Goal: Task Accomplishment & Management: Manage account settings

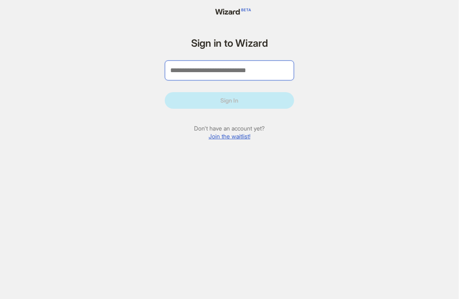
click at [245, 73] on input "tel" at bounding box center [229, 71] width 129 height 20
type input "**"
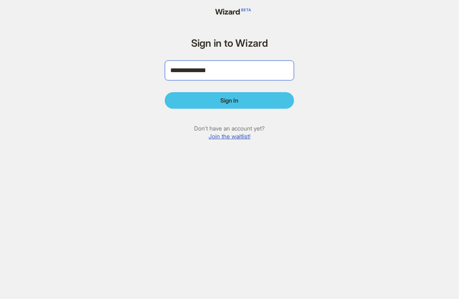
type input "**********"
click at [231, 94] on button "Sign In" at bounding box center [229, 100] width 129 height 17
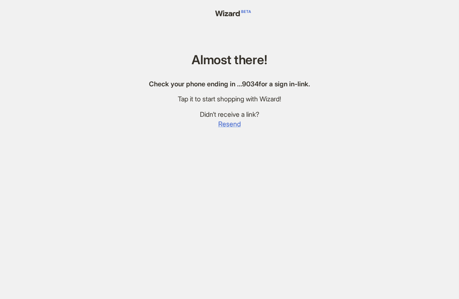
click at [228, 125] on span "Resend" at bounding box center [229, 124] width 23 height 9
click at [228, 125] on span "Resend" at bounding box center [233, 124] width 23 height 9
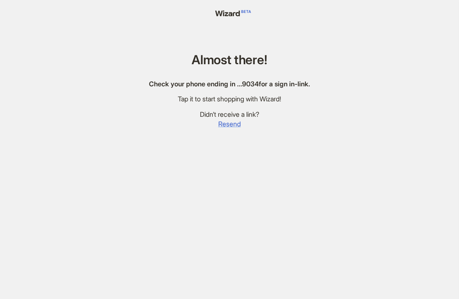
click at [228, 125] on span "Resend" at bounding box center [229, 124] width 23 height 9
click at [228, 125] on span "Resend" at bounding box center [233, 124] width 23 height 9
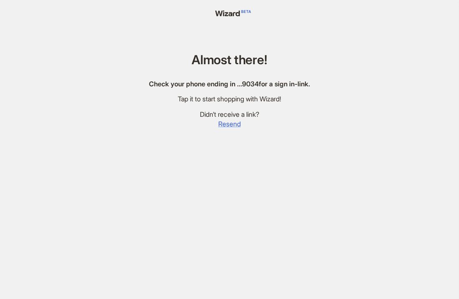
click at [228, 125] on span "Resend" at bounding box center [229, 124] width 23 height 9
click at [229, 123] on span "Resend" at bounding box center [229, 124] width 23 height 9
click at [229, 123] on span "Resend" at bounding box center [233, 124] width 23 height 9
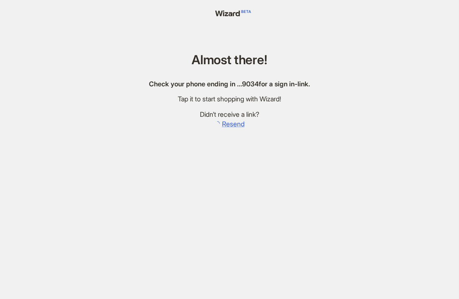
click at [229, 123] on span "Resend" at bounding box center [233, 124] width 23 height 9
click at [229, 123] on span "Resend" at bounding box center [229, 124] width 23 height 9
click at [229, 123] on span "Resend" at bounding box center [233, 124] width 23 height 9
click at [229, 123] on span "Resend" at bounding box center [229, 124] width 23 height 9
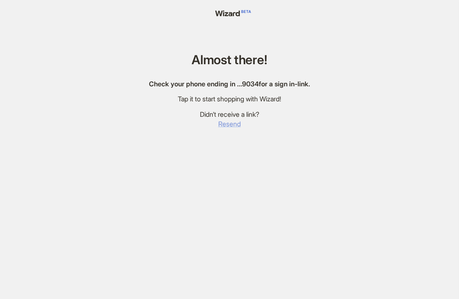
click at [229, 123] on span "Resend" at bounding box center [229, 124] width 23 height 9
click at [229, 123] on span "Resend" at bounding box center [233, 124] width 23 height 9
click at [229, 123] on span "Resend" at bounding box center [229, 124] width 23 height 9
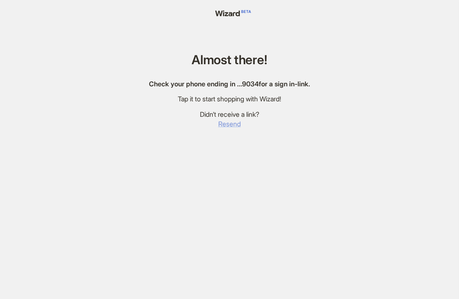
click at [229, 123] on span "Resend" at bounding box center [229, 124] width 23 height 9
click at [229, 123] on span "Resend" at bounding box center [233, 124] width 23 height 9
click at [229, 123] on span "Resend" at bounding box center [229, 124] width 23 height 9
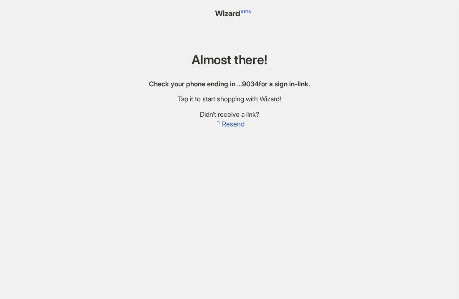
click at [229, 123] on span "Resend" at bounding box center [233, 124] width 23 height 9
click at [229, 123] on span "Resend" at bounding box center [229, 124] width 23 height 9
click at [229, 123] on span "Resend" at bounding box center [233, 124] width 23 height 9
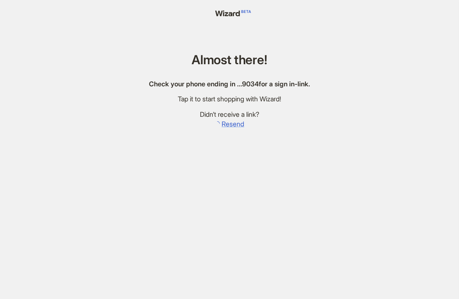
click at [229, 123] on span "Resend" at bounding box center [233, 124] width 23 height 9
click at [229, 123] on span "Resend" at bounding box center [229, 124] width 23 height 9
click at [229, 123] on span "Resend" at bounding box center [233, 124] width 23 height 9
click at [229, 123] on span "Resend" at bounding box center [229, 124] width 23 height 9
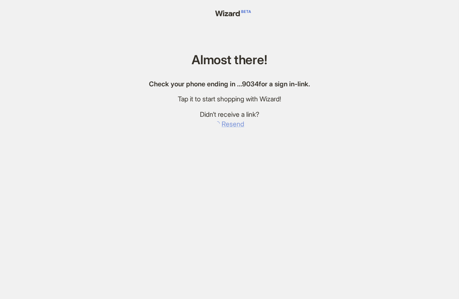
click at [229, 123] on span "Resend" at bounding box center [233, 124] width 23 height 9
click at [229, 123] on span "Resend" at bounding box center [229, 124] width 23 height 9
click at [229, 123] on span "Resend" at bounding box center [233, 124] width 23 height 9
click at [229, 123] on span "Resend" at bounding box center [229, 124] width 23 height 9
click at [228, 126] on span "Resend" at bounding box center [229, 124] width 23 height 9
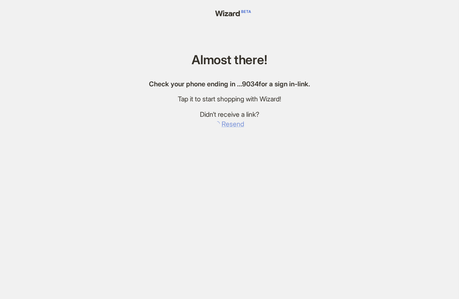
click at [228, 126] on span "Resend" at bounding box center [233, 124] width 23 height 9
click at [228, 126] on span "Resend" at bounding box center [229, 124] width 23 height 9
click at [228, 126] on span "Resend" at bounding box center [233, 124] width 23 height 9
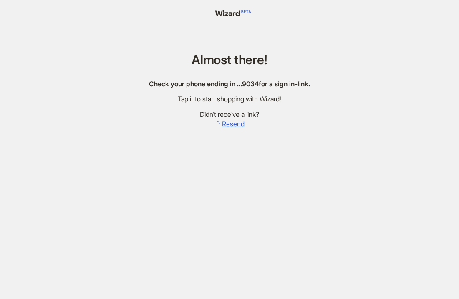
click at [228, 126] on span "Resend" at bounding box center [233, 124] width 23 height 9
click at [228, 126] on span "Resend" at bounding box center [229, 124] width 23 height 9
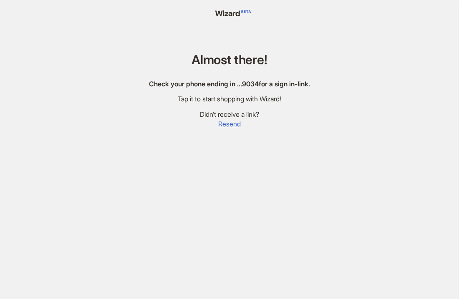
click at [228, 126] on span "Resend" at bounding box center [229, 124] width 23 height 9
click at [228, 126] on span "Resend" at bounding box center [233, 124] width 23 height 9
click at [228, 126] on span "Resend" at bounding box center [229, 124] width 23 height 9
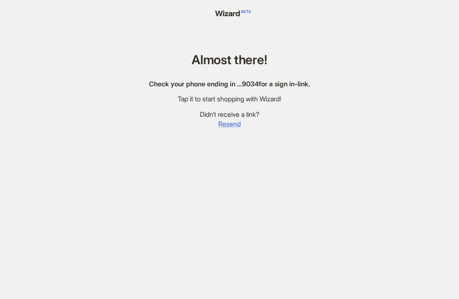
click at [228, 126] on span "Resend" at bounding box center [229, 124] width 23 height 9
click at [228, 126] on span "Resend" at bounding box center [233, 124] width 23 height 9
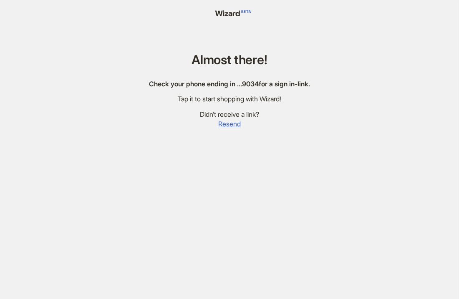
click at [228, 126] on span "Resend" at bounding box center [229, 124] width 23 height 9
click at [228, 126] on span "Resend" at bounding box center [233, 124] width 23 height 9
click at [228, 126] on span "Resend" at bounding box center [229, 124] width 23 height 9
click at [228, 126] on span "Resend" at bounding box center [233, 124] width 23 height 9
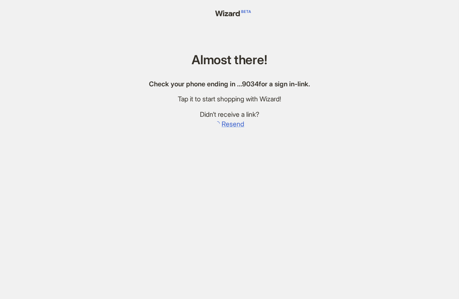
click at [228, 126] on span "Resend" at bounding box center [233, 124] width 23 height 9
click at [228, 126] on span "Resend" at bounding box center [229, 124] width 23 height 9
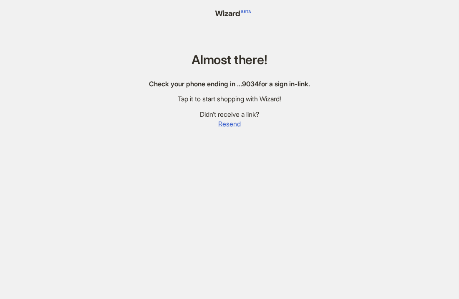
click at [228, 126] on span "Resend" at bounding box center [229, 124] width 23 height 9
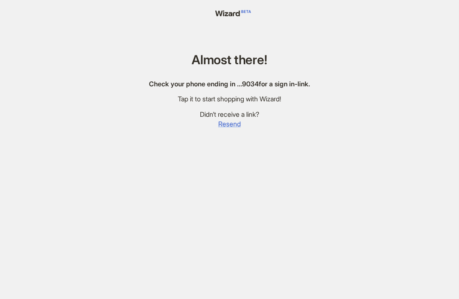
click at [228, 126] on span "Resend" at bounding box center [229, 124] width 23 height 9
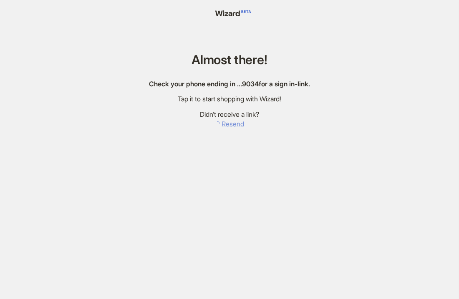
click at [228, 126] on span "Resend" at bounding box center [233, 124] width 23 height 9
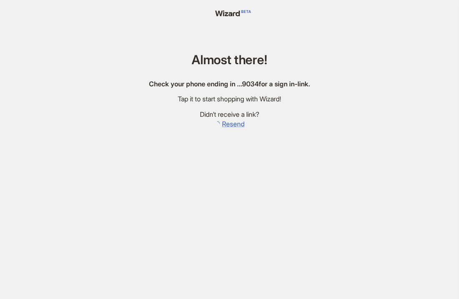
click at [228, 126] on span "Resend" at bounding box center [233, 124] width 23 height 9
click at [228, 126] on span "Resend" at bounding box center [229, 124] width 23 height 9
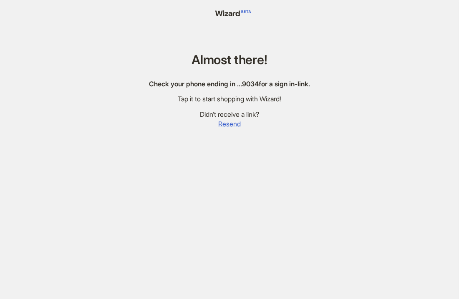
click at [228, 126] on span "Resend" at bounding box center [229, 124] width 23 height 9
click at [228, 126] on span "Resend" at bounding box center [233, 124] width 23 height 9
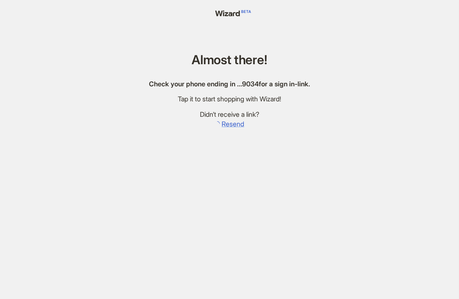
click at [228, 126] on span "Resend" at bounding box center [233, 124] width 23 height 9
click at [228, 126] on span "Resend" at bounding box center [229, 124] width 23 height 9
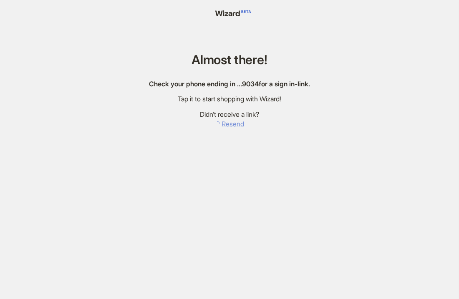
click at [228, 126] on span "Resend" at bounding box center [233, 124] width 23 height 9
click at [228, 126] on span "Resend" at bounding box center [229, 124] width 23 height 9
click at [228, 126] on span "Resend" at bounding box center [233, 124] width 23 height 9
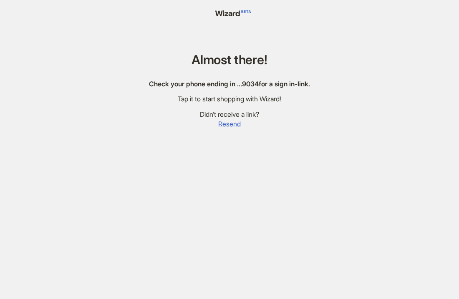
click at [228, 126] on span "Resend" at bounding box center [229, 124] width 23 height 9
click at [228, 126] on span "Resend" at bounding box center [233, 124] width 23 height 9
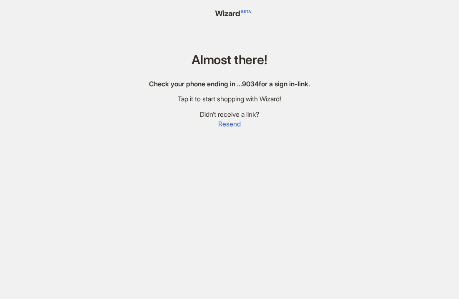
click at [228, 126] on span "Resend" at bounding box center [229, 124] width 23 height 9
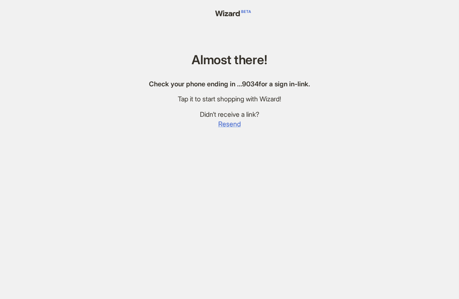
click at [228, 126] on span "Resend" at bounding box center [229, 124] width 23 height 9
click at [228, 126] on span "Resend" at bounding box center [233, 124] width 23 height 9
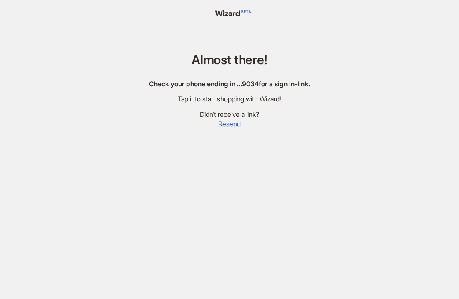
click at [228, 126] on span "Resend" at bounding box center [229, 124] width 23 height 9
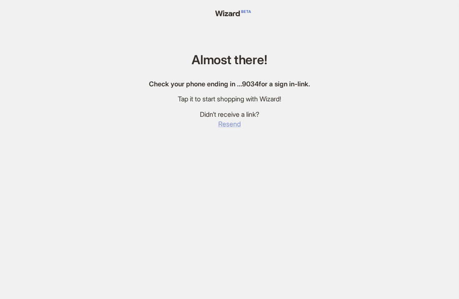
click at [228, 126] on span "Resend" at bounding box center [229, 124] width 23 height 9
click at [228, 126] on span "Resend" at bounding box center [233, 124] width 23 height 9
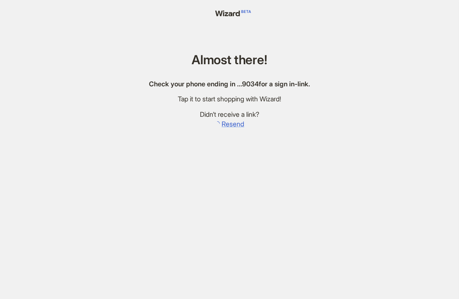
click at [228, 126] on span "Resend" at bounding box center [233, 124] width 23 height 9
click at [228, 126] on span "Resend" at bounding box center [229, 124] width 23 height 9
click at [228, 126] on span "Resend" at bounding box center [233, 124] width 23 height 9
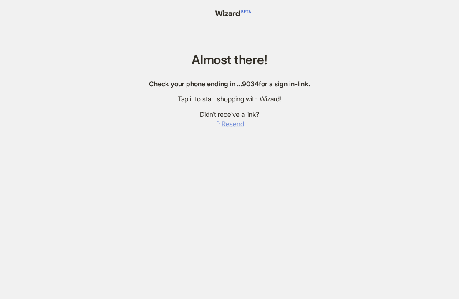
click at [228, 126] on span "Resend" at bounding box center [233, 124] width 23 height 9
click at [228, 126] on span "Resend" at bounding box center [229, 124] width 23 height 9
click at [228, 126] on span "Resend" at bounding box center [233, 124] width 23 height 9
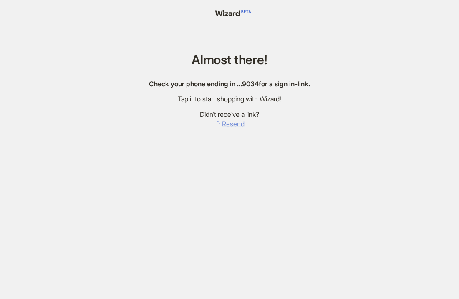
click at [228, 126] on span "Resend" at bounding box center [233, 124] width 23 height 9
click at [228, 126] on span "Resend" at bounding box center [229, 124] width 23 height 9
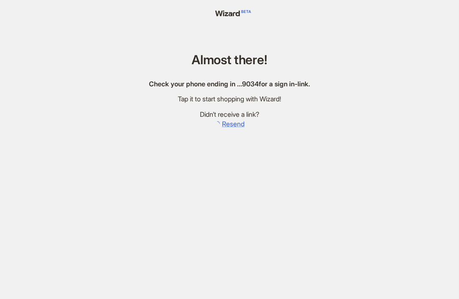
click at [228, 126] on span "Resend" at bounding box center [233, 124] width 23 height 9
click at [228, 126] on span "Resend" at bounding box center [229, 124] width 23 height 9
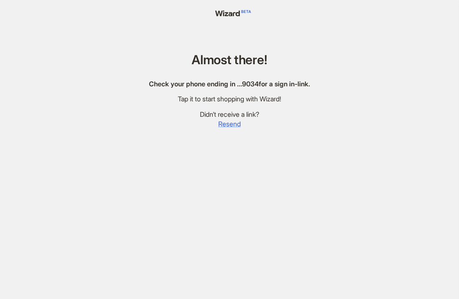
click at [226, 122] on span "Resend" at bounding box center [229, 124] width 23 height 9
click at [226, 122] on span "Resend" at bounding box center [233, 124] width 23 height 9
click at [226, 122] on span "Resend" at bounding box center [229, 124] width 23 height 9
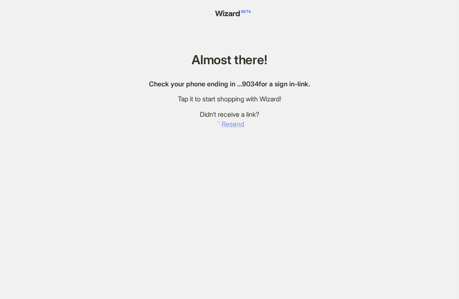
click at [226, 122] on span "Resend" at bounding box center [233, 124] width 23 height 9
click at [223, 135] on div "Almost there! Check your phone ending in … 9034 for a sign in-link. Tap it to s…" at bounding box center [229, 159] width 181 height 319
click at [226, 124] on span "Resend" at bounding box center [229, 124] width 23 height 9
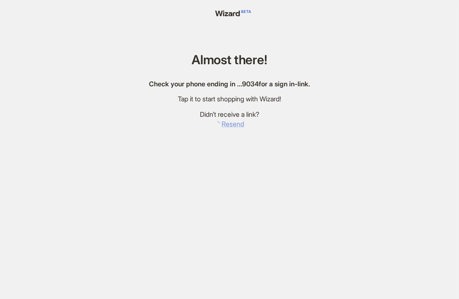
click at [226, 124] on span "Resend" at bounding box center [233, 124] width 23 height 9
click at [226, 124] on span "Resend" at bounding box center [229, 124] width 23 height 9
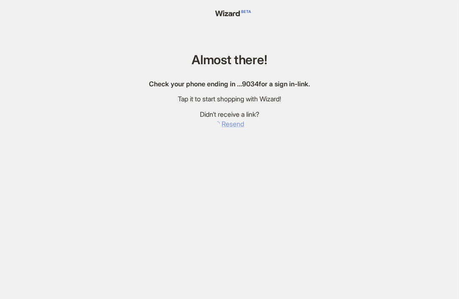
click at [226, 124] on span "Resend" at bounding box center [233, 124] width 23 height 9
click at [226, 124] on span "Resend" at bounding box center [229, 124] width 23 height 9
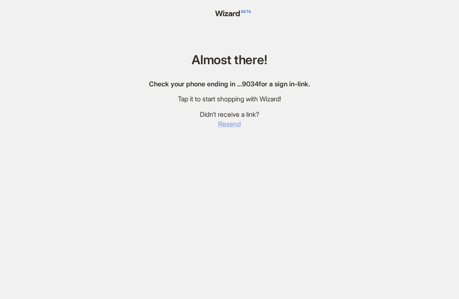
click at [226, 124] on span "Resend" at bounding box center [229, 124] width 23 height 9
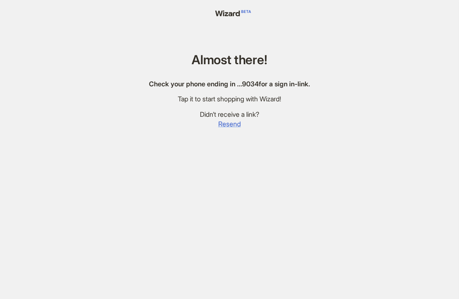
click at [226, 124] on span "Resend" at bounding box center [229, 124] width 23 height 9
click at [226, 124] on span "Resend" at bounding box center [233, 124] width 23 height 9
click at [226, 124] on span "Resend" at bounding box center [229, 124] width 23 height 9
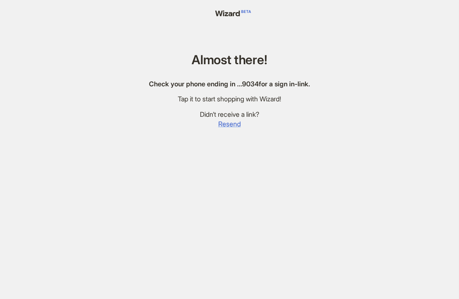
click at [226, 124] on span "Resend" at bounding box center [229, 124] width 23 height 9
click at [226, 124] on span "Resend" at bounding box center [233, 124] width 23 height 9
click at [226, 124] on span "Resend" at bounding box center [229, 124] width 23 height 9
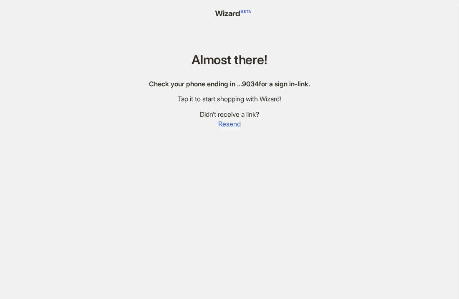
click at [226, 124] on span "Resend" at bounding box center [229, 124] width 23 height 9
click at [226, 124] on span "Resend" at bounding box center [233, 124] width 23 height 9
click at [226, 124] on span "Resend" at bounding box center [229, 124] width 23 height 9
click at [226, 124] on span "Resend" at bounding box center [233, 124] width 23 height 9
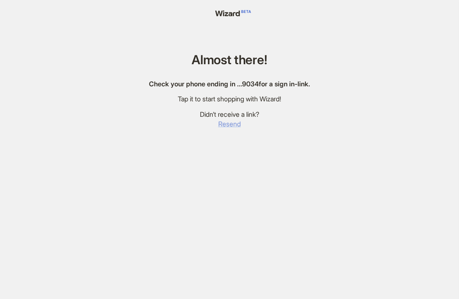
click at [226, 124] on span "Resend" at bounding box center [229, 124] width 23 height 9
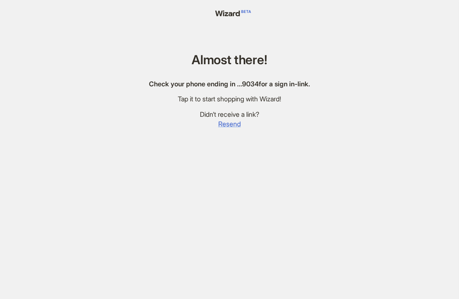
click at [226, 124] on span "Resend" at bounding box center [229, 124] width 23 height 9
click at [226, 124] on span "Resend" at bounding box center [233, 124] width 23 height 9
click at [226, 124] on span "Resend" at bounding box center [229, 124] width 23 height 9
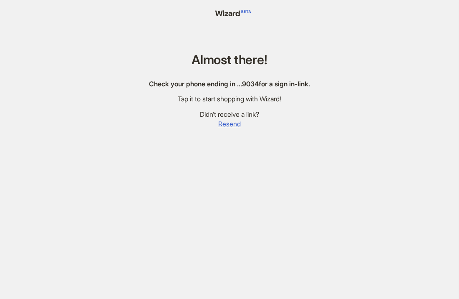
click at [226, 124] on span "Resend" at bounding box center [229, 124] width 23 height 9
click at [226, 124] on span "Resend" at bounding box center [233, 124] width 23 height 9
click at [226, 124] on span "Resend" at bounding box center [229, 124] width 23 height 9
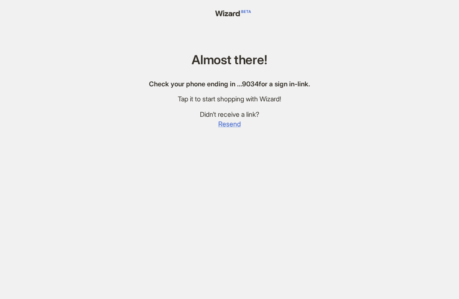
click at [226, 124] on span "Resend" at bounding box center [229, 124] width 23 height 9
click at [226, 124] on span "Resend" at bounding box center [233, 124] width 23 height 9
click at [226, 124] on span "Resend" at bounding box center [229, 124] width 23 height 9
click at [226, 124] on span "Resend" at bounding box center [233, 124] width 23 height 9
click at [226, 124] on span "Resend" at bounding box center [229, 124] width 23 height 9
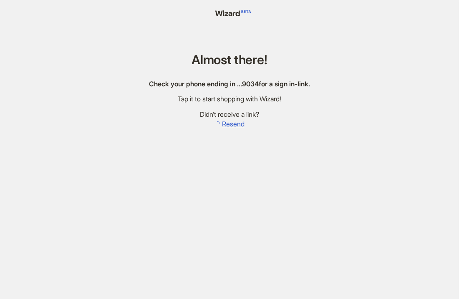
click at [226, 124] on span "Resend" at bounding box center [233, 124] width 23 height 9
click at [226, 124] on span "Resend" at bounding box center [229, 124] width 23 height 9
click at [226, 124] on span "Resend" at bounding box center [233, 124] width 23 height 9
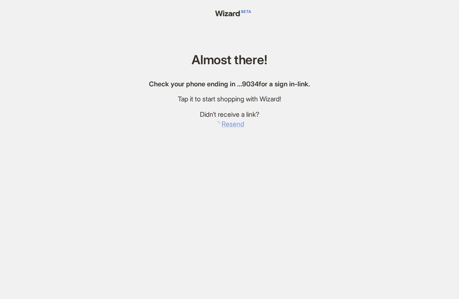
click at [226, 124] on span "Resend" at bounding box center [233, 124] width 23 height 9
click at [226, 124] on span "Resend" at bounding box center [229, 124] width 23 height 9
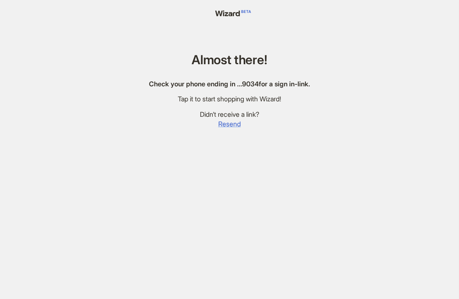
click at [226, 124] on span "Resend" at bounding box center [229, 124] width 23 height 9
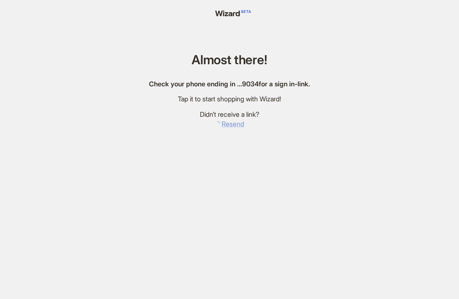
click at [226, 124] on span "Resend" at bounding box center [233, 124] width 23 height 9
click at [231, 124] on span "Resend" at bounding box center [229, 124] width 23 height 9
click at [231, 124] on span "Resend" at bounding box center [233, 124] width 23 height 9
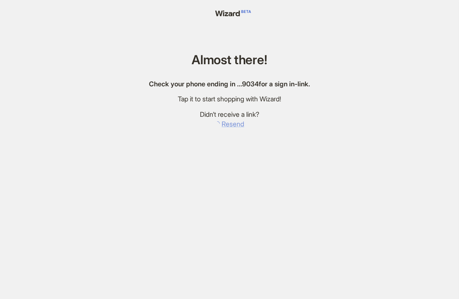
click at [231, 124] on span "Resend" at bounding box center [233, 124] width 23 height 9
click at [230, 125] on span "Resend" at bounding box center [229, 124] width 23 height 9
click at [230, 125] on span "Resend" at bounding box center [233, 124] width 23 height 9
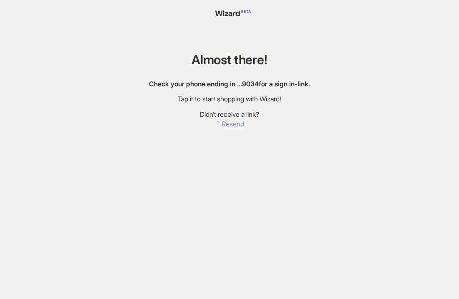
click at [230, 125] on span "Resend" at bounding box center [233, 124] width 23 height 9
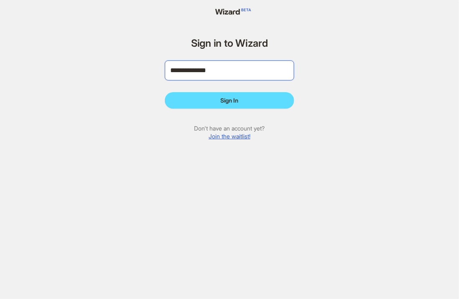
click at [245, 77] on input "**********" at bounding box center [229, 71] width 129 height 20
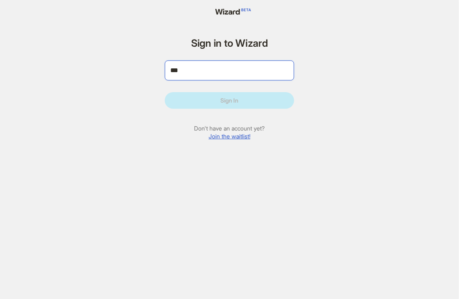
type input "**"
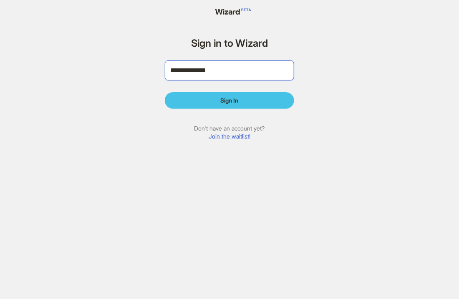
type input "**********"
click at [253, 93] on button "Sign In" at bounding box center [229, 100] width 129 height 17
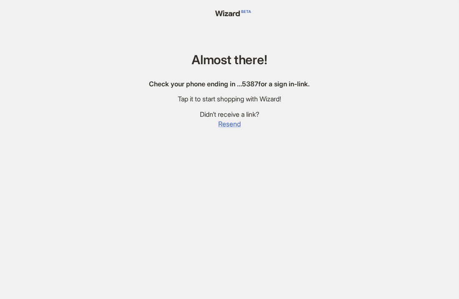
click at [239, 124] on span "Resend" at bounding box center [229, 124] width 23 height 9
click at [237, 124] on span "Resend" at bounding box center [229, 124] width 23 height 9
click at [239, 125] on span "Resend" at bounding box center [229, 124] width 23 height 9
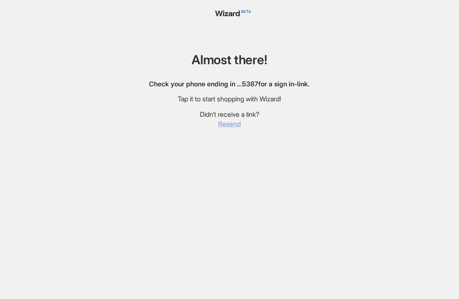
click at [239, 125] on span "Resend" at bounding box center [229, 124] width 23 height 9
click at [240, 123] on span "Resend" at bounding box center [229, 124] width 23 height 9
click at [240, 123] on span "Resend" at bounding box center [233, 124] width 23 height 9
click at [240, 123] on span "Resend" at bounding box center [229, 124] width 23 height 9
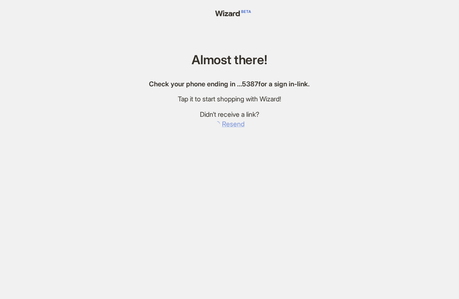
click at [240, 123] on span "Resend" at bounding box center [233, 124] width 23 height 9
click at [240, 123] on span "Resend" at bounding box center [229, 124] width 23 height 9
click at [240, 123] on span "Resend" at bounding box center [233, 124] width 23 height 9
click at [228, 123] on span "Resend" at bounding box center [229, 124] width 23 height 9
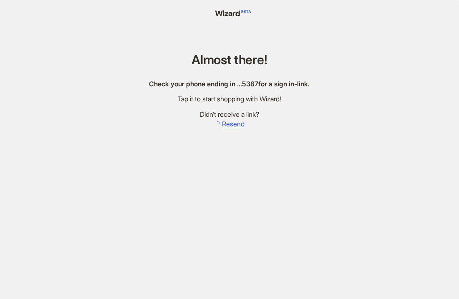
click at [228, 123] on span "Resend" at bounding box center [233, 124] width 23 height 9
click at [228, 123] on span "Resend" at bounding box center [229, 124] width 23 height 9
click at [228, 123] on span "Resend" at bounding box center [233, 124] width 23 height 9
click at [228, 123] on span "Resend" at bounding box center [229, 124] width 23 height 9
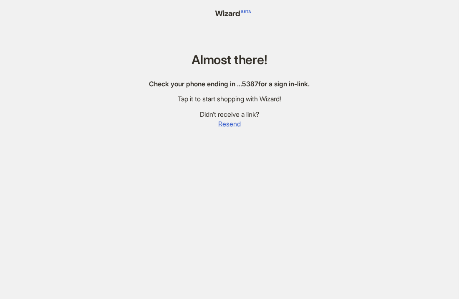
click at [228, 123] on span "Resend" at bounding box center [229, 124] width 23 height 9
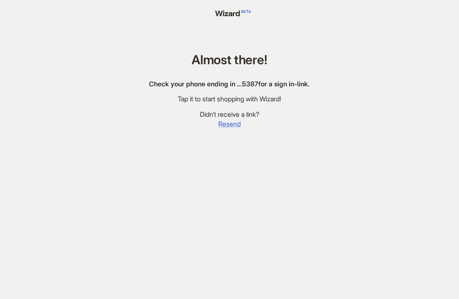
click at [228, 123] on span "Resend" at bounding box center [229, 124] width 23 height 9
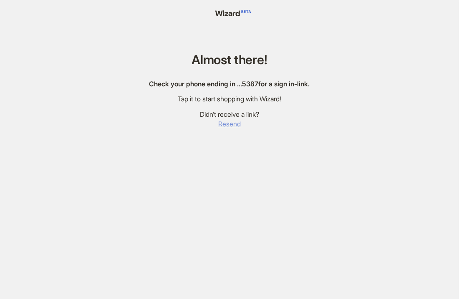
click at [228, 123] on span "Resend" at bounding box center [229, 124] width 23 height 9
click at [228, 123] on span "Resend" at bounding box center [233, 124] width 23 height 9
click at [228, 123] on span "Resend" at bounding box center [229, 124] width 23 height 9
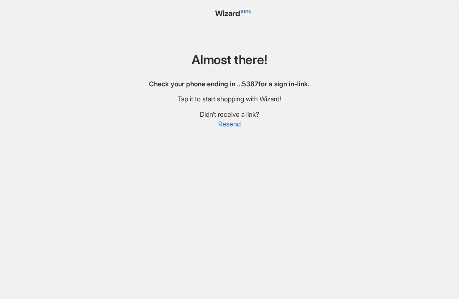
click at [228, 123] on span "Resend" at bounding box center [229, 124] width 23 height 9
click at [228, 123] on span "Resend" at bounding box center [233, 124] width 23 height 9
click at [228, 123] on span "Resend" at bounding box center [229, 124] width 23 height 9
click at [228, 123] on span "Resend" at bounding box center [233, 124] width 23 height 9
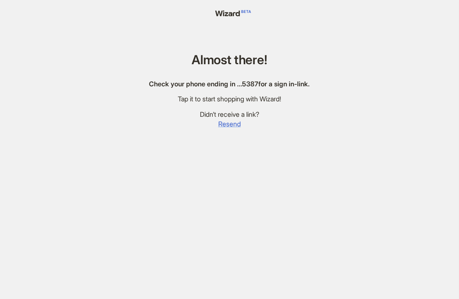
click at [228, 123] on span "Resend" at bounding box center [229, 124] width 23 height 9
click at [228, 123] on span "Resend" at bounding box center [233, 124] width 23 height 9
click at [228, 123] on span "Resend" at bounding box center [229, 124] width 23 height 9
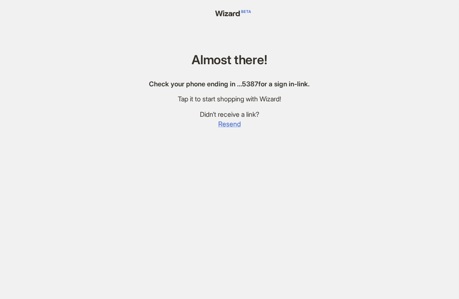
click at [228, 123] on span "Resend" at bounding box center [229, 124] width 23 height 9
click at [228, 123] on span "Resend" at bounding box center [233, 124] width 23 height 9
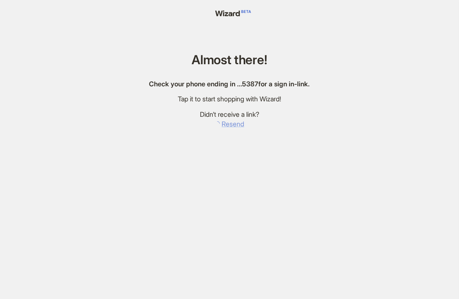
click at [228, 123] on span "Resend" at bounding box center [233, 124] width 23 height 9
click at [228, 123] on span "Resend" at bounding box center [229, 124] width 23 height 9
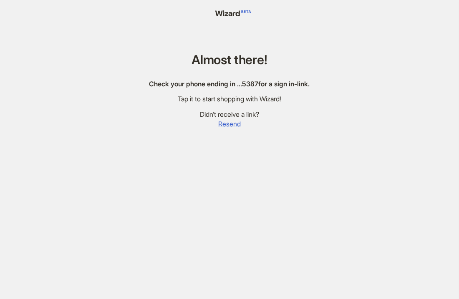
click at [228, 123] on span "Resend" at bounding box center [229, 124] width 23 height 9
click at [228, 123] on span "Resend" at bounding box center [233, 124] width 23 height 9
click at [228, 123] on span "Resend" at bounding box center [229, 124] width 23 height 9
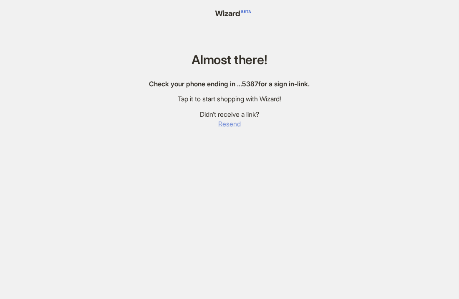
click at [228, 123] on span "Resend" at bounding box center [229, 124] width 23 height 9
click at [228, 123] on span "Resend" at bounding box center [233, 124] width 23 height 9
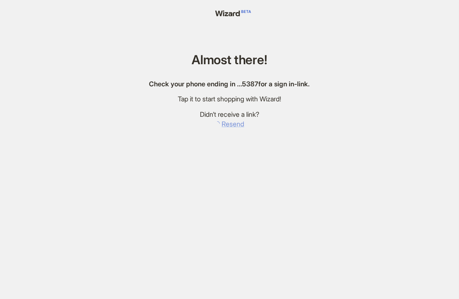
click at [228, 123] on span "Resend" at bounding box center [233, 124] width 23 height 9
click at [228, 123] on span "Resend" at bounding box center [229, 124] width 23 height 9
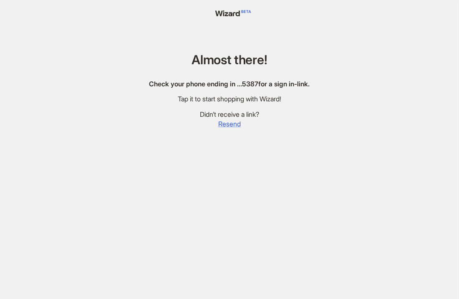
click at [228, 123] on span "Resend" at bounding box center [229, 124] width 23 height 9
click at [228, 123] on span "Resend" at bounding box center [233, 124] width 23 height 9
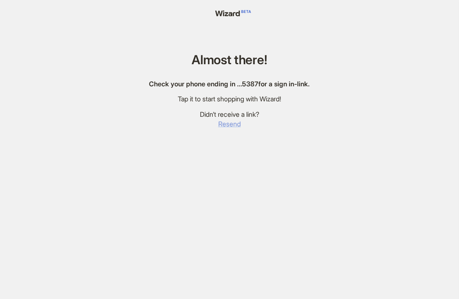
click at [228, 123] on span "Resend" at bounding box center [229, 124] width 23 height 9
click at [228, 123] on span "Resend" at bounding box center [233, 124] width 23 height 9
click at [228, 123] on span "Resend" at bounding box center [229, 124] width 23 height 9
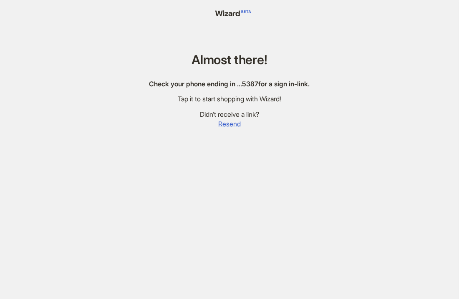
click at [228, 123] on span "Resend" at bounding box center [229, 124] width 23 height 9
click at [228, 123] on span "Resend" at bounding box center [233, 124] width 23 height 9
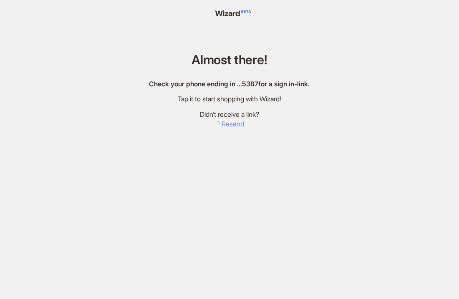
click at [228, 123] on span "Resend" at bounding box center [233, 124] width 23 height 9
click at [228, 123] on span "Resend" at bounding box center [229, 124] width 23 height 9
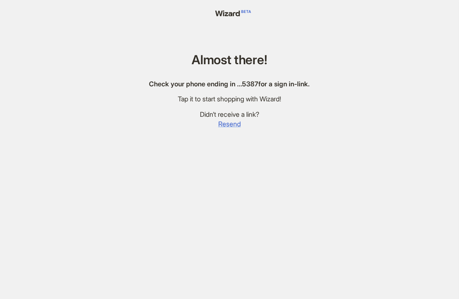
click at [228, 123] on span "Resend" at bounding box center [229, 124] width 23 height 9
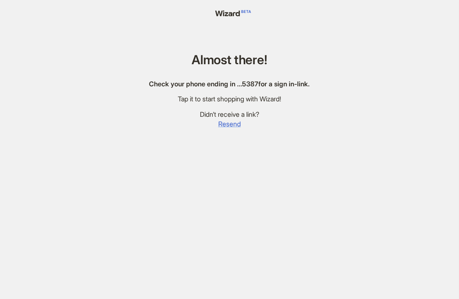
click at [228, 123] on span "Resend" at bounding box center [229, 124] width 23 height 9
click at [228, 123] on span "Resend" at bounding box center [233, 124] width 23 height 9
click at [228, 123] on span "Resend" at bounding box center [229, 124] width 23 height 9
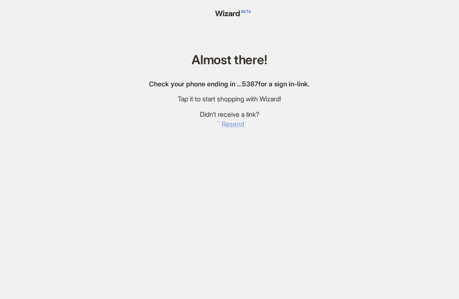
click at [228, 123] on span "Resend" at bounding box center [233, 124] width 23 height 9
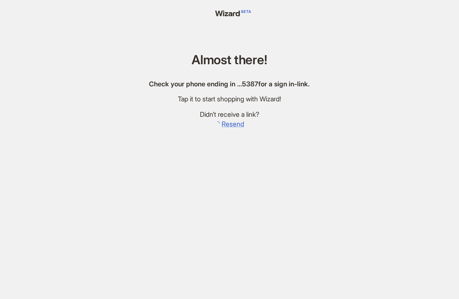
click at [228, 123] on span "Resend" at bounding box center [233, 124] width 23 height 9
click at [228, 123] on span "Resend" at bounding box center [229, 124] width 23 height 9
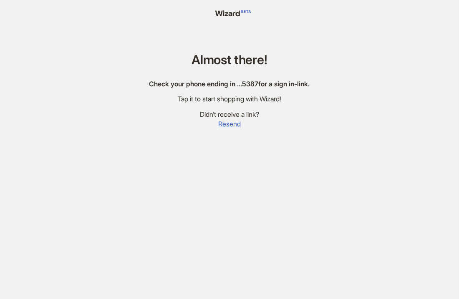
click at [228, 123] on span "Resend" at bounding box center [229, 124] width 23 height 9
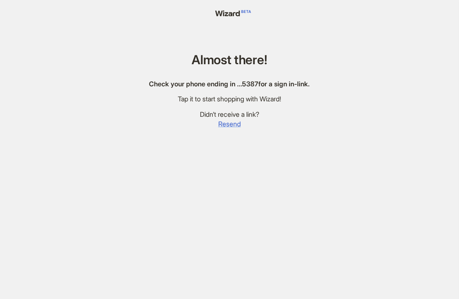
click at [228, 123] on span "Resend" at bounding box center [229, 124] width 23 height 9
click at [228, 123] on span "Resend" at bounding box center [233, 124] width 23 height 9
click at [228, 123] on span "Resend" at bounding box center [229, 124] width 23 height 9
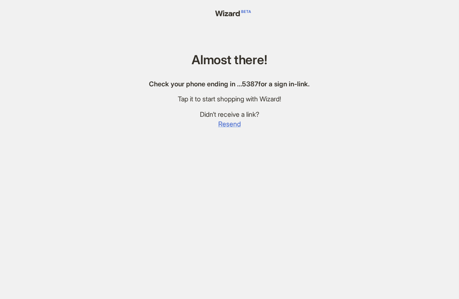
click at [228, 123] on span "Resend" at bounding box center [229, 124] width 23 height 9
click at [228, 123] on span "Resend" at bounding box center [233, 124] width 23 height 9
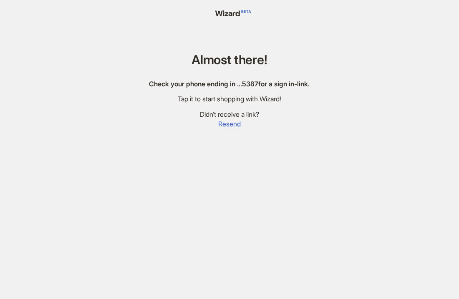
click at [228, 123] on span "Resend" at bounding box center [229, 124] width 23 height 9
click at [228, 123] on span "Resend" at bounding box center [233, 124] width 23 height 9
click at [228, 123] on span "Resend" at bounding box center [229, 124] width 23 height 9
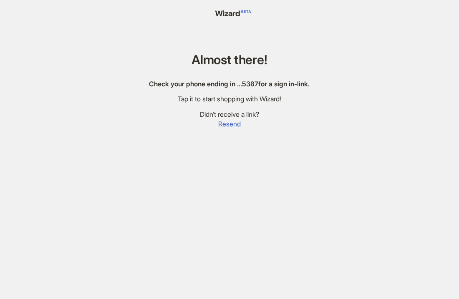
click at [228, 123] on span "Resend" at bounding box center [229, 124] width 23 height 9
click at [228, 123] on span "Resend" at bounding box center [233, 124] width 23 height 9
click at [228, 123] on span "Resend" at bounding box center [229, 124] width 23 height 9
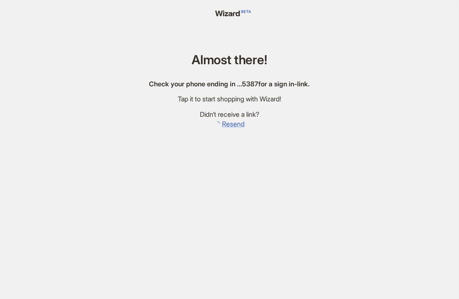
click at [228, 123] on span "Resend" at bounding box center [233, 124] width 23 height 9
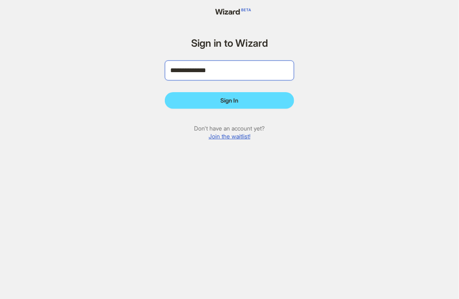
click at [250, 69] on input "**********" at bounding box center [229, 71] width 129 height 20
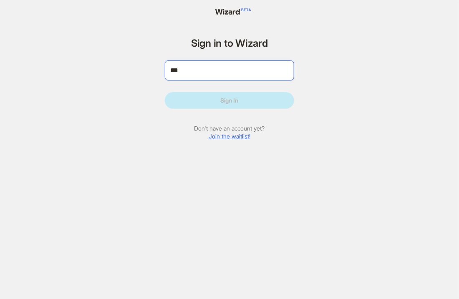
type input "**"
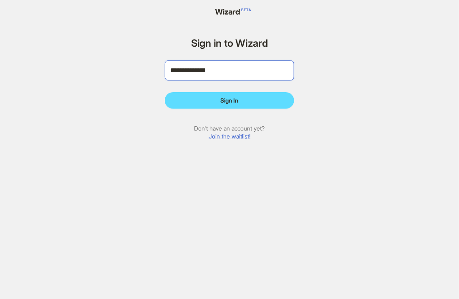
type input "**********"
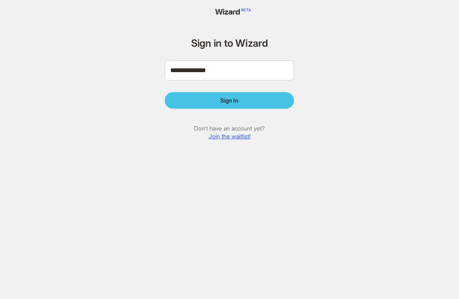
click at [200, 96] on button "Sign In" at bounding box center [229, 100] width 129 height 17
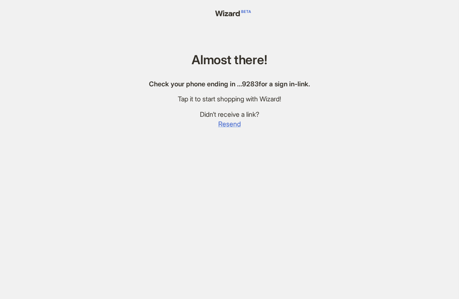
click at [233, 125] on span "Resend" at bounding box center [229, 124] width 23 height 9
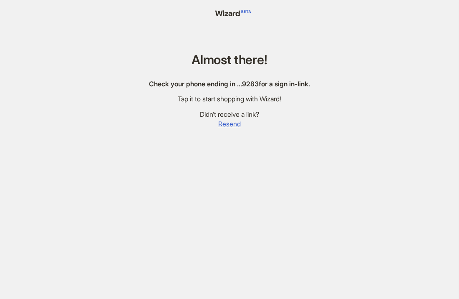
click at [233, 125] on span "Resend" at bounding box center [229, 124] width 23 height 9
click at [233, 125] on span "Resend" at bounding box center [233, 124] width 23 height 9
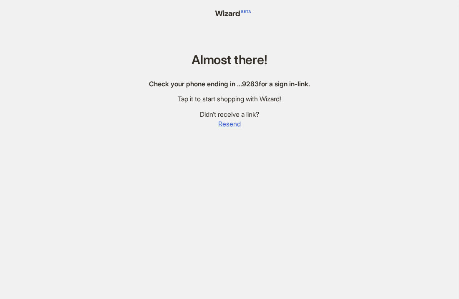
click at [233, 125] on span "Resend" at bounding box center [229, 124] width 23 height 9
click at [243, 123] on div "Almost there! Check your phone ending in … 9283 for a sign in-link. Tap it to s…" at bounding box center [229, 159] width 181 height 319
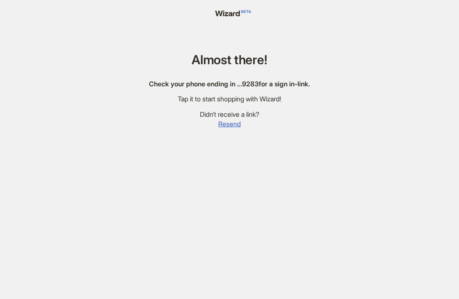
click at [243, 123] on div "Almost there! Check your phone ending in … 9283 for a sign in-link. Tap it to s…" at bounding box center [229, 159] width 181 height 319
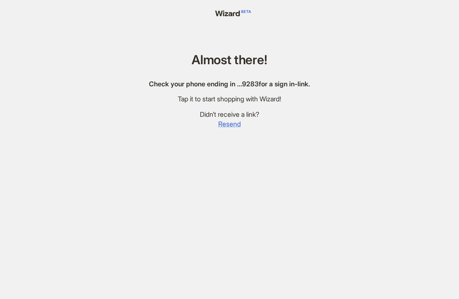
click at [235, 122] on span "Resend" at bounding box center [229, 124] width 23 height 9
click at [235, 122] on span "Resend" at bounding box center [233, 124] width 23 height 9
click at [235, 122] on span "Resend" at bounding box center [229, 124] width 23 height 9
click at [235, 122] on span "Resend" at bounding box center [233, 124] width 23 height 9
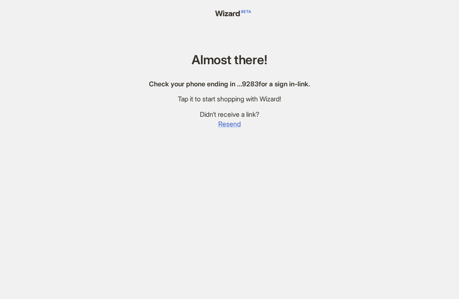
click at [235, 122] on span "Resend" at bounding box center [229, 124] width 23 height 9
click at [235, 122] on span "Resend" at bounding box center [233, 124] width 23 height 9
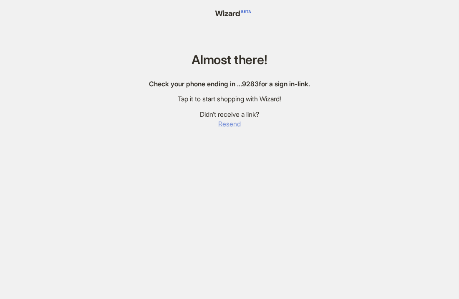
click at [235, 122] on span "Resend" at bounding box center [229, 124] width 23 height 9
click at [235, 122] on span "Resend" at bounding box center [233, 124] width 23 height 9
click at [235, 122] on span "Resend" at bounding box center [229, 124] width 23 height 9
click at [229, 127] on span "Resend" at bounding box center [229, 124] width 23 height 9
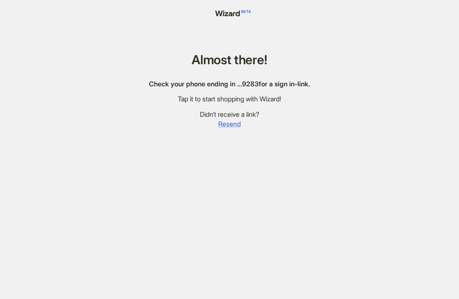
click at [229, 127] on span "Resend" at bounding box center [229, 124] width 23 height 9
click at [229, 127] on span "Resend" at bounding box center [233, 124] width 23 height 9
click at [229, 127] on span "Resend" at bounding box center [229, 124] width 23 height 9
click at [229, 127] on span "Resend" at bounding box center [233, 124] width 23 height 9
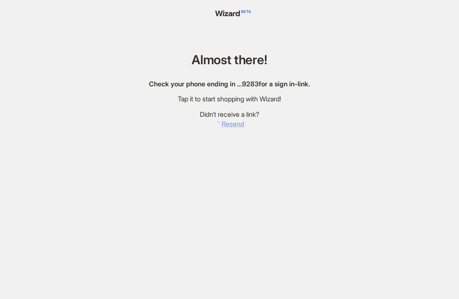
click at [229, 127] on span "Resend" at bounding box center [233, 124] width 23 height 9
click at [229, 127] on span "Resend" at bounding box center [229, 124] width 23 height 9
click at [229, 127] on span "Resend" at bounding box center [233, 124] width 23 height 9
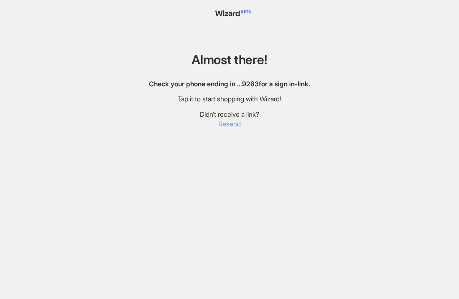
click at [229, 127] on span "Resend" at bounding box center [229, 124] width 23 height 9
click at [229, 127] on span "Resend" at bounding box center [233, 124] width 23 height 9
click at [229, 127] on span "Resend" at bounding box center [229, 124] width 23 height 9
click at [229, 127] on span "Resend" at bounding box center [233, 124] width 23 height 9
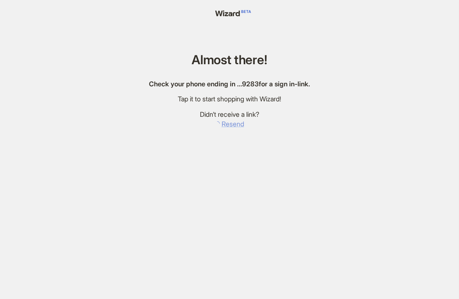
click at [229, 127] on span "Resend" at bounding box center [233, 124] width 23 height 9
click at [229, 127] on span "Resend" at bounding box center [229, 124] width 23 height 9
click at [229, 127] on span "Resend" at bounding box center [233, 124] width 23 height 9
click at [229, 127] on span "Resend" at bounding box center [229, 124] width 23 height 9
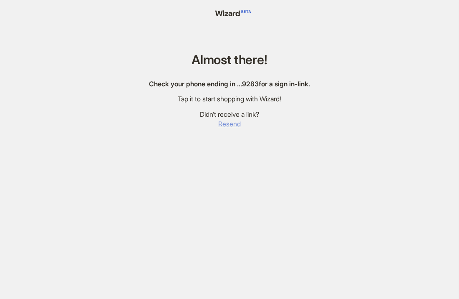
click at [229, 127] on span "Resend" at bounding box center [229, 124] width 23 height 9
click at [229, 127] on span "Resend" at bounding box center [233, 124] width 23 height 9
click at [229, 127] on span "Resend" at bounding box center [229, 124] width 23 height 9
click at [229, 127] on span "Resend" at bounding box center [233, 124] width 23 height 9
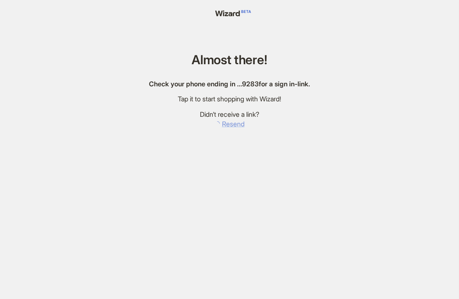
click at [229, 127] on span "Resend" at bounding box center [233, 124] width 23 height 9
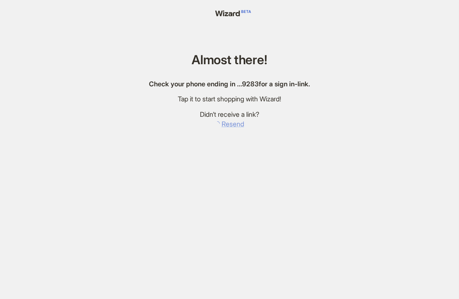
click at [229, 127] on span "Resend" at bounding box center [233, 124] width 23 height 9
click at [229, 127] on span "Resend" at bounding box center [229, 124] width 23 height 9
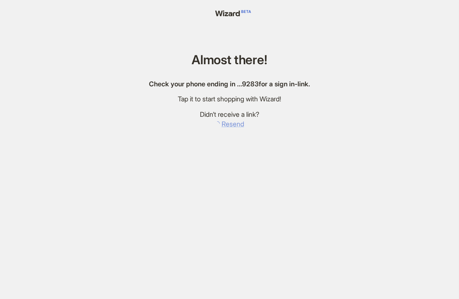
click at [229, 127] on span "Resend" at bounding box center [233, 124] width 23 height 9
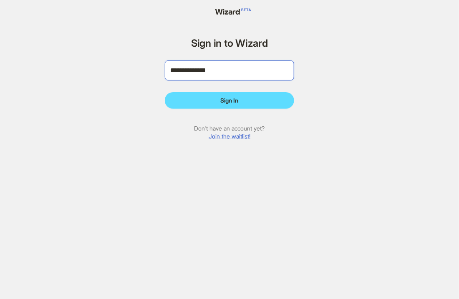
click at [251, 77] on input "**********" at bounding box center [229, 71] width 129 height 20
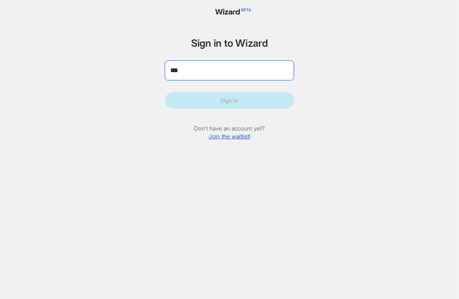
type input "**"
paste input "tel"
paste input "**********"
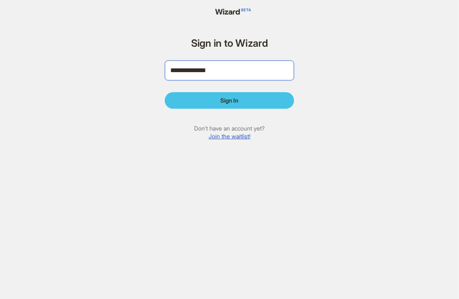
type input "**********"
click at [244, 101] on button "Sign In" at bounding box center [229, 100] width 129 height 17
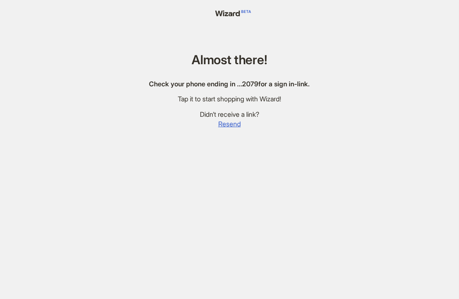
click at [232, 129] on div "Almost there! Check your phone ending in … 2079 for a sign in-link. Tap it to s…" at bounding box center [229, 159] width 181 height 319
click at [232, 126] on span "Resend" at bounding box center [229, 124] width 23 height 9
click at [221, 124] on span "Resend" at bounding box center [229, 124] width 23 height 9
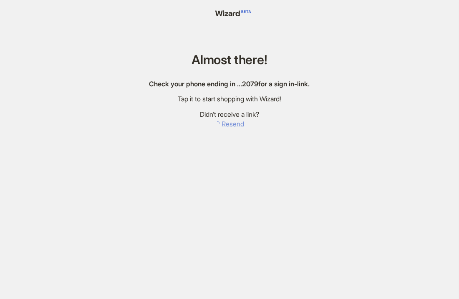
click at [222, 124] on span "Resend" at bounding box center [233, 124] width 23 height 9
click at [220, 124] on icon "loading" at bounding box center [217, 123] width 5 height 5
click at [221, 124] on button "Resend" at bounding box center [230, 124] width 30 height 10
click at [221, 124] on button "Resend" at bounding box center [229, 124] width 23 height 10
click at [221, 124] on button "Resend" at bounding box center [229, 124] width 31 height 10
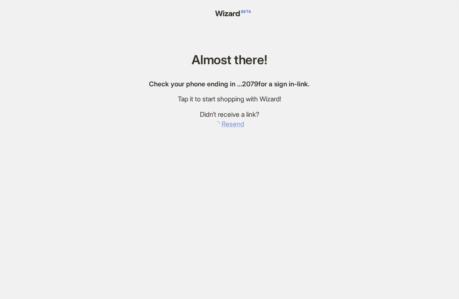
click at [221, 124] on button "Resend" at bounding box center [230, 124] width 30 height 10
click at [221, 124] on span "Resend" at bounding box center [229, 124] width 23 height 9
click at [222, 124] on span "Resend" at bounding box center [233, 124] width 23 height 9
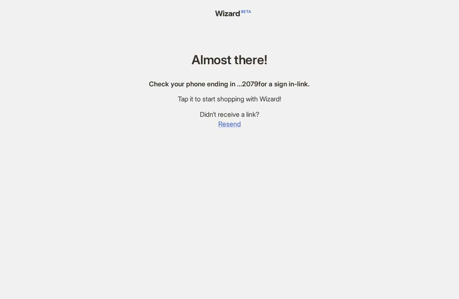
click at [223, 125] on span "Resend" at bounding box center [229, 124] width 23 height 9
click at [223, 125] on span "Resend" at bounding box center [233, 124] width 23 height 9
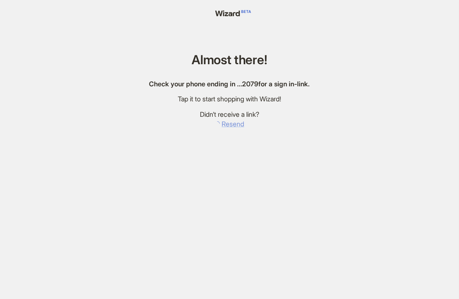
click at [223, 125] on span "Resend" at bounding box center [233, 124] width 23 height 9
click at [223, 125] on span "Resend" at bounding box center [229, 124] width 23 height 9
click at [223, 125] on span "Resend" at bounding box center [233, 124] width 23 height 9
click at [223, 125] on span "Resend" at bounding box center [229, 124] width 23 height 9
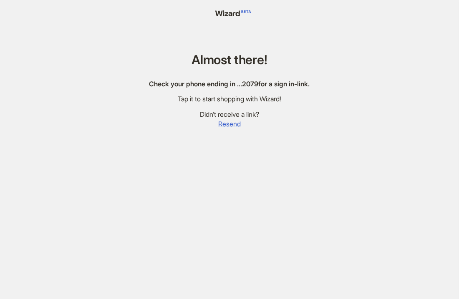
click at [223, 125] on span "Resend" at bounding box center [229, 124] width 23 height 9
click at [223, 125] on span "Resend" at bounding box center [233, 124] width 23 height 9
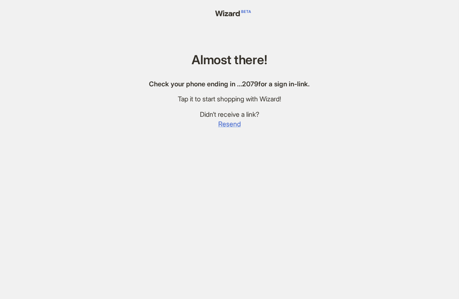
click at [223, 125] on span "Resend" at bounding box center [229, 124] width 23 height 9
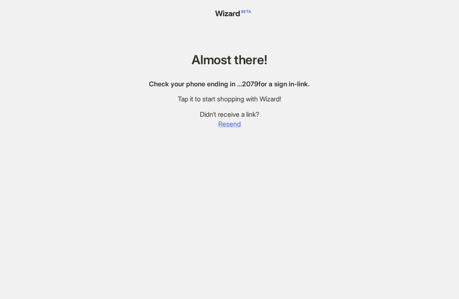
click at [223, 125] on span "Resend" at bounding box center [229, 124] width 23 height 9
click at [223, 125] on span "Resend" at bounding box center [233, 124] width 23 height 9
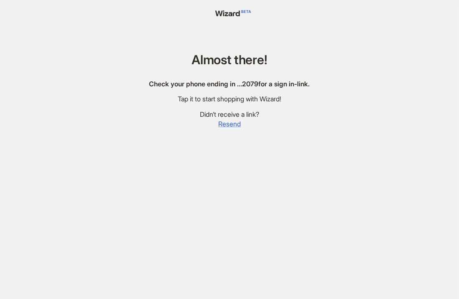
click at [223, 125] on span "Resend" at bounding box center [229, 124] width 23 height 9
click at [223, 125] on span "Resend" at bounding box center [233, 124] width 23 height 9
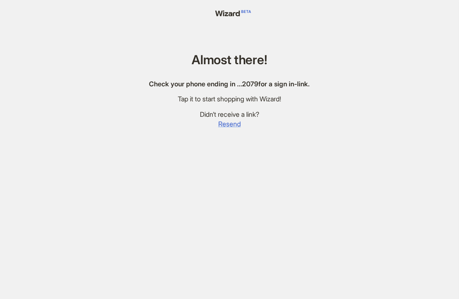
click at [223, 124] on span "Resend" at bounding box center [229, 124] width 23 height 9
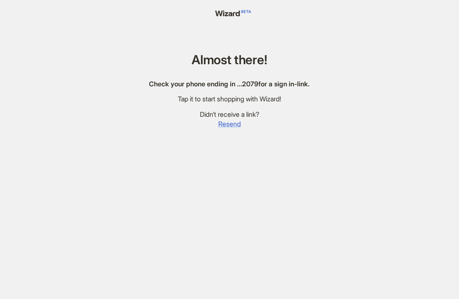
click at [223, 124] on span "Resend" at bounding box center [229, 124] width 23 height 9
click at [223, 124] on span "Resend" at bounding box center [233, 124] width 23 height 9
click at [223, 124] on span "Resend" at bounding box center [229, 124] width 23 height 9
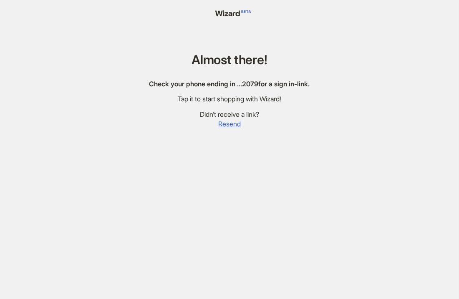
click at [223, 124] on span "Resend" at bounding box center [229, 124] width 23 height 9
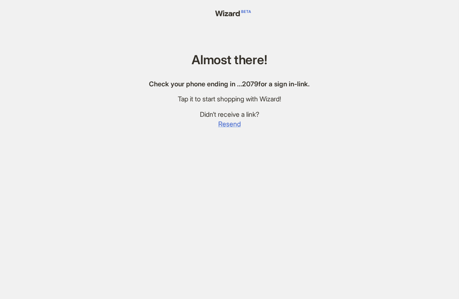
click at [223, 124] on span "Resend" at bounding box center [229, 124] width 23 height 9
click at [223, 124] on span "Resend" at bounding box center [233, 124] width 23 height 9
click at [223, 124] on span "Resend" at bounding box center [229, 124] width 23 height 9
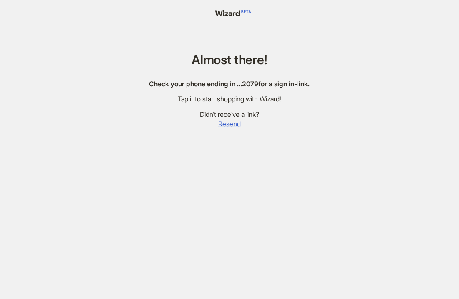
click at [223, 124] on span "Resend" at bounding box center [229, 124] width 23 height 9
click at [223, 124] on span "Resend" at bounding box center [233, 124] width 23 height 9
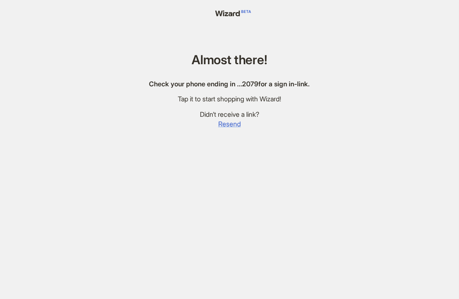
click at [223, 124] on span "Resend" at bounding box center [229, 124] width 23 height 9
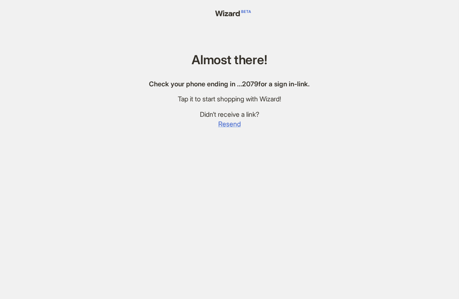
click at [223, 124] on span "Resend" at bounding box center [229, 124] width 23 height 9
click at [223, 124] on span "Resend" at bounding box center [233, 124] width 23 height 9
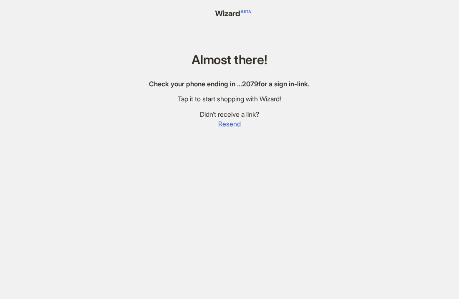
click at [223, 124] on span "Resend" at bounding box center [229, 124] width 23 height 9
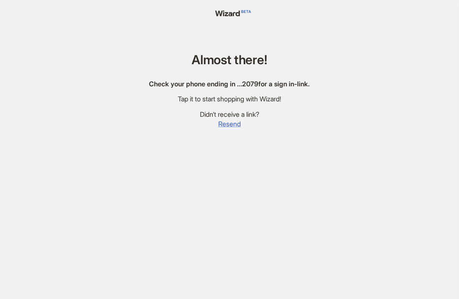
click at [223, 124] on span "Resend" at bounding box center [229, 124] width 23 height 9
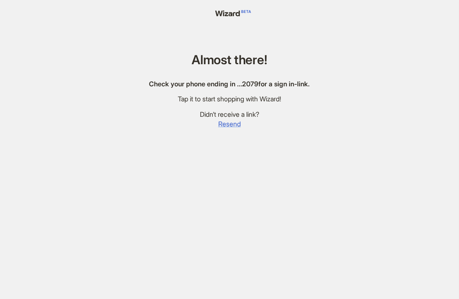
click at [223, 124] on span "Resend" at bounding box center [229, 124] width 23 height 9
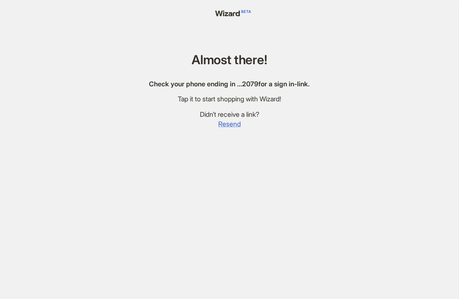
click at [223, 124] on span "Resend" at bounding box center [229, 124] width 23 height 9
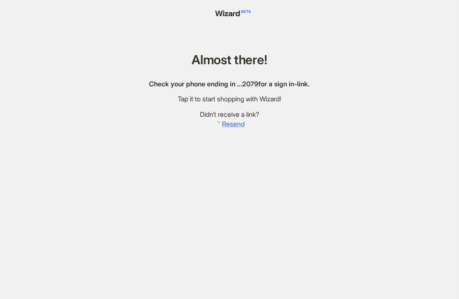
click at [223, 124] on span "Resend" at bounding box center [233, 124] width 23 height 9
click at [223, 124] on span "Resend" at bounding box center [229, 124] width 23 height 9
click at [223, 124] on span "Resend" at bounding box center [233, 124] width 23 height 9
